Goal: Task Accomplishment & Management: Use online tool/utility

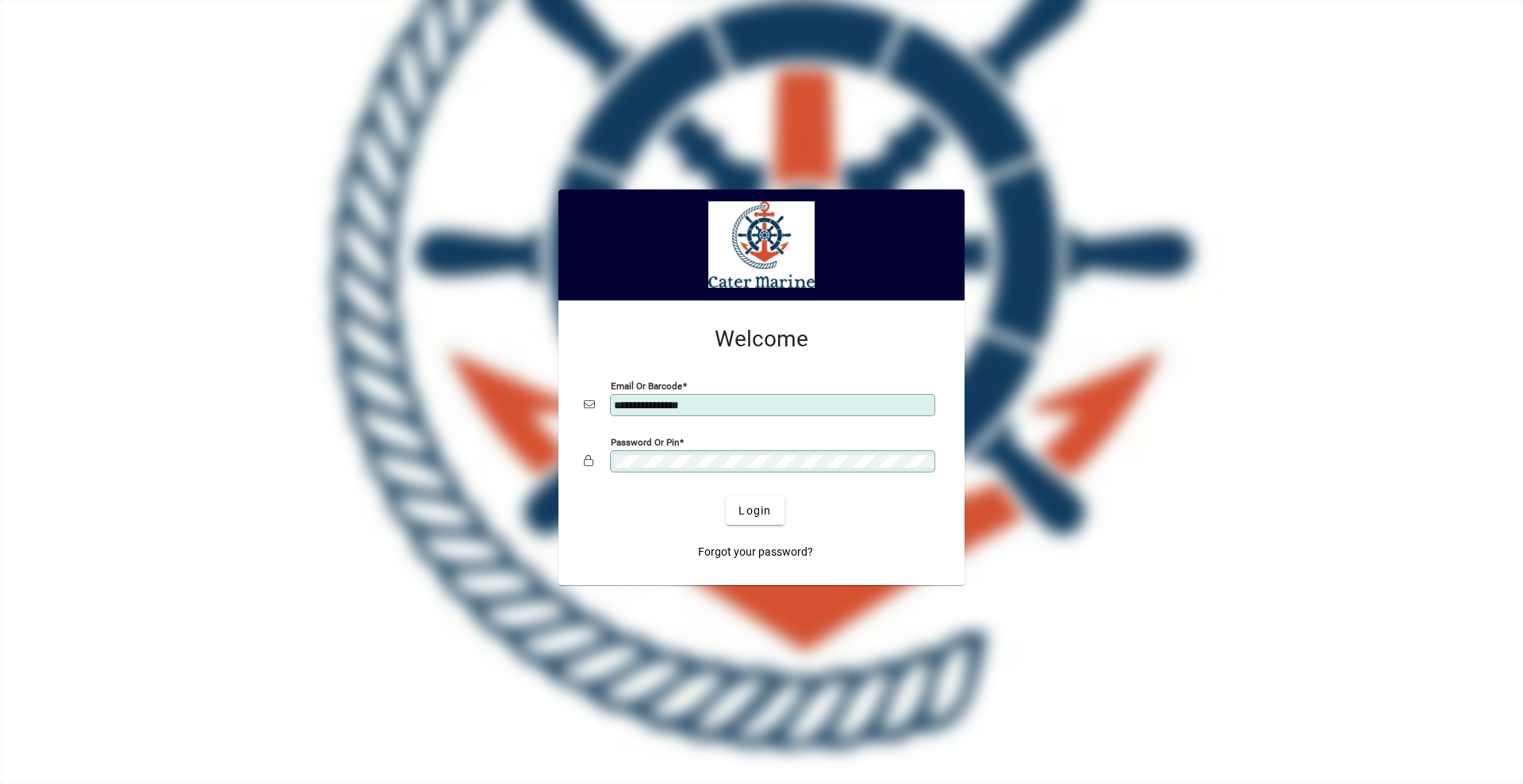
click at [726, 496] on button "Login" at bounding box center [755, 511] width 58 height 29
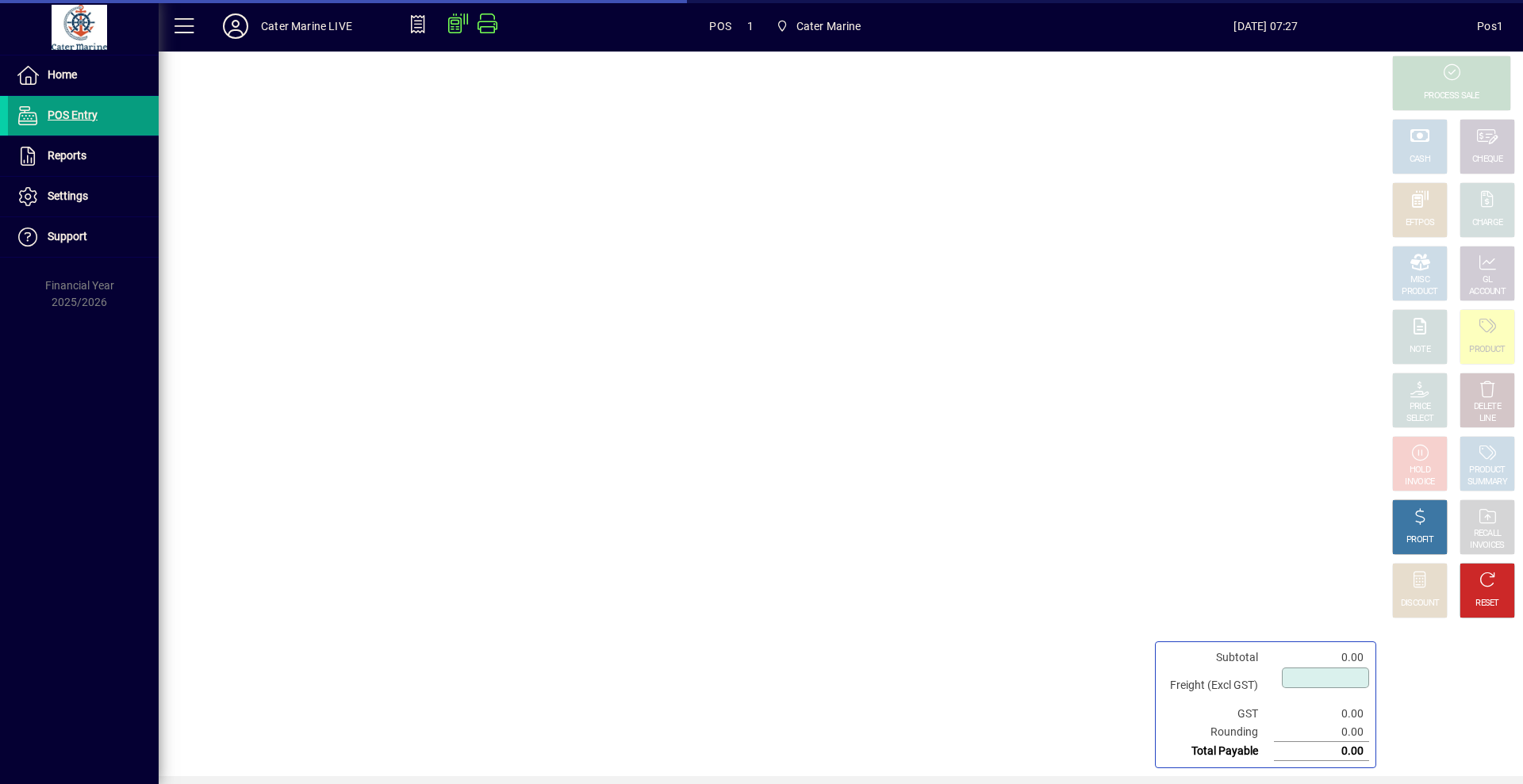
type input "****"
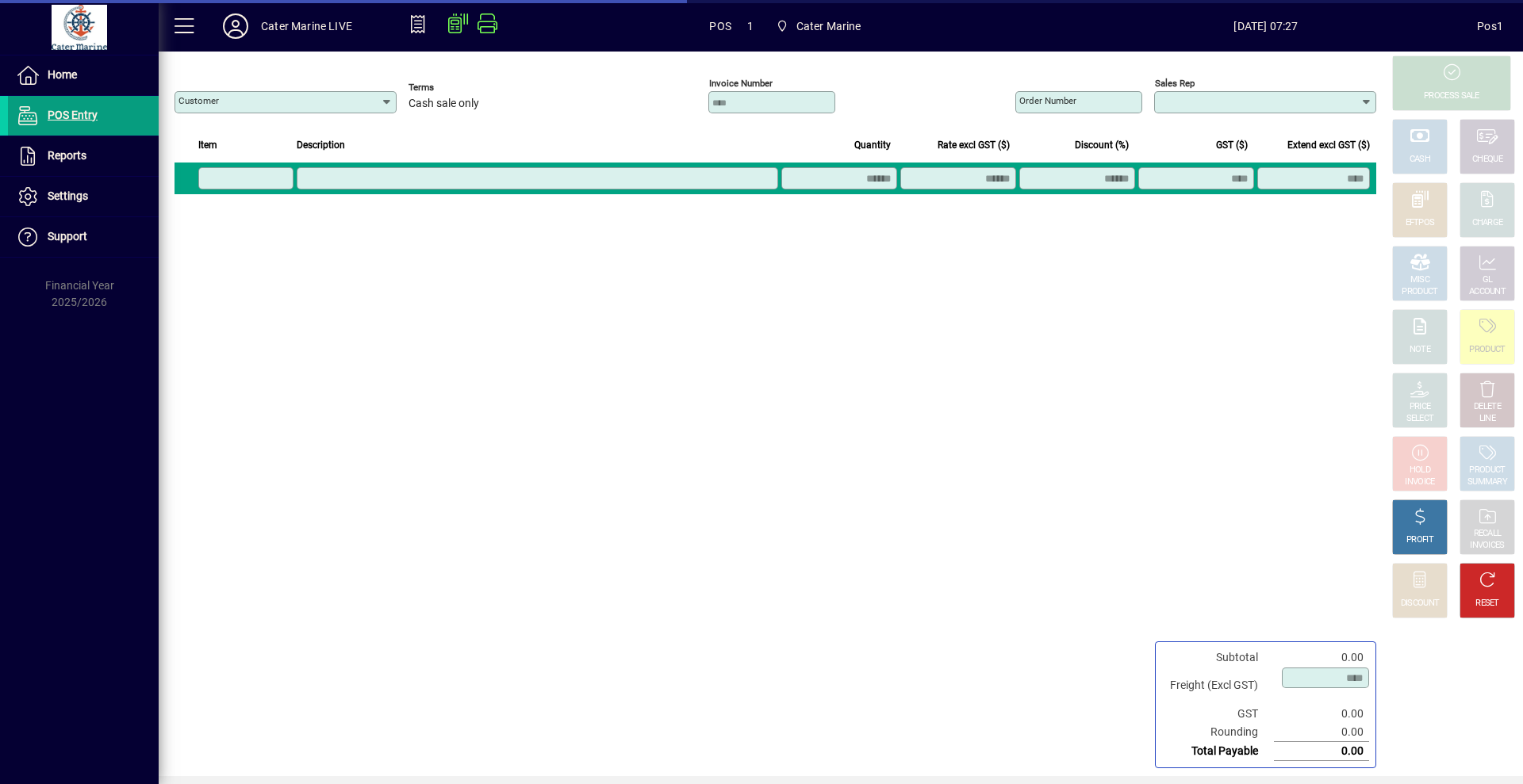
type input "**********"
